Goal: Find specific page/section: Find specific page/section

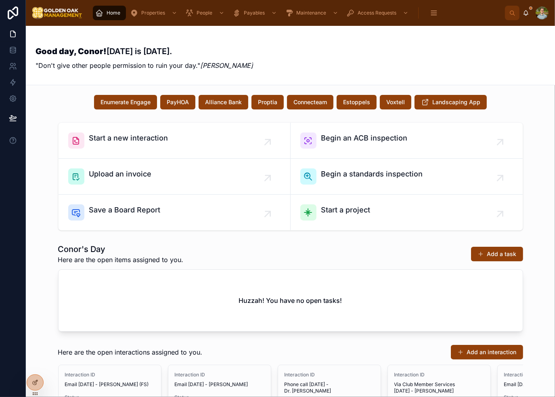
click at [382, 50] on div "Good day, Conor! [DATE] is [DATE]. "Don't give other people permission to ruin …" at bounding box center [291, 56] width 510 height 40
click at [151, 11] on span "Properties" at bounding box center [153, 13] width 24 height 6
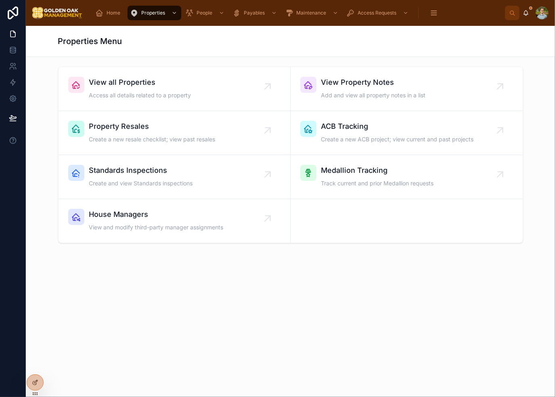
click at [284, 38] on div "Properties Menu" at bounding box center [290, 41] width 465 height 11
click at [158, 85] on span "View all Properties" at bounding box center [140, 82] width 102 height 11
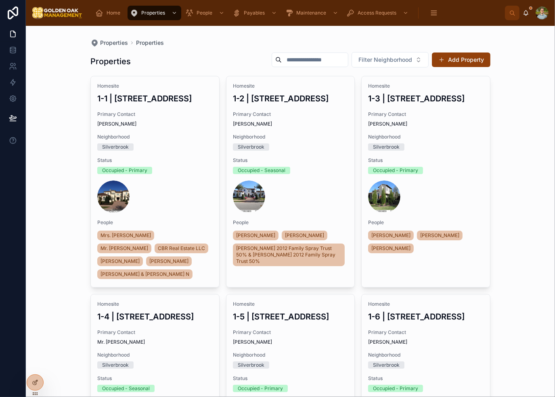
click at [321, 58] on input "text" at bounding box center [315, 59] width 66 height 11
click at [390, 62] on span "Filter Neighborhood" at bounding box center [386, 60] width 54 height 8
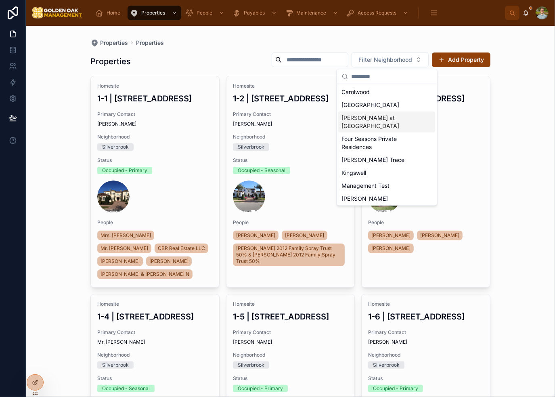
click at [369, 126] on div "[PERSON_NAME] at [GEOGRAPHIC_DATA]" at bounding box center [387, 121] width 97 height 21
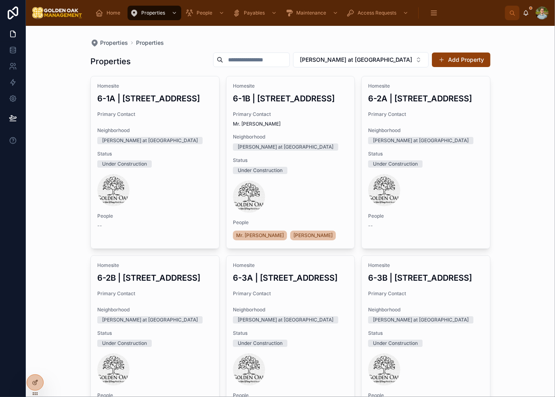
click at [514, 69] on div "Properties Properties Properties [GEOGRAPHIC_DATA] at [GEOGRAPHIC_DATA] Add Pro…" at bounding box center [290, 211] width 529 height 371
click at [376, 52] on button "[PERSON_NAME] at [GEOGRAPHIC_DATA]" at bounding box center [361, 59] width 136 height 15
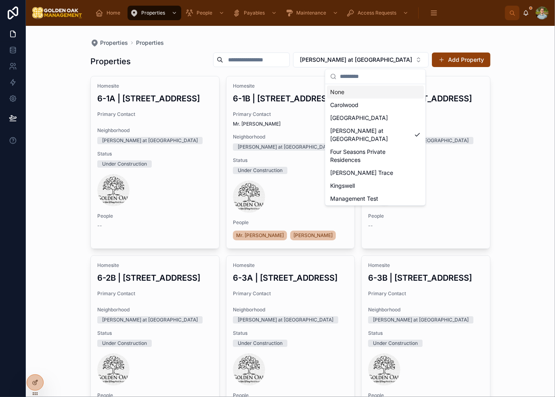
click at [368, 93] on div "None" at bounding box center [375, 92] width 97 height 13
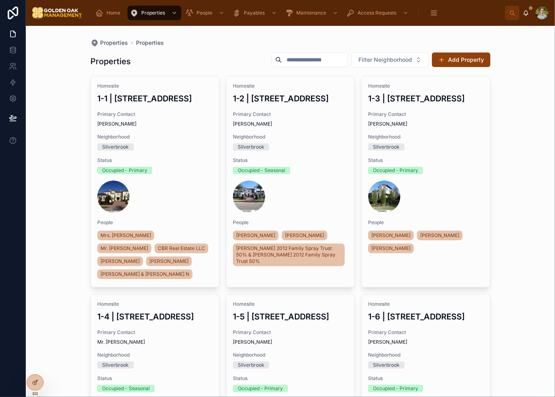
click at [516, 87] on div "Properties Properties Properties Filter Neighborhood Add Property Homesite 1-1 …" at bounding box center [290, 211] width 529 height 371
click at [524, 139] on div "Properties Properties Properties Filter Neighborhood Add Property Homesite 1-1 …" at bounding box center [290, 211] width 529 height 371
